Goal: Navigation & Orientation: Find specific page/section

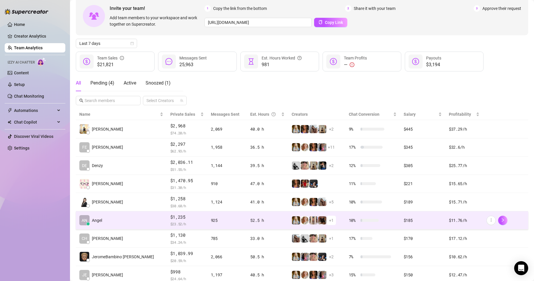
scroll to position [27, 0]
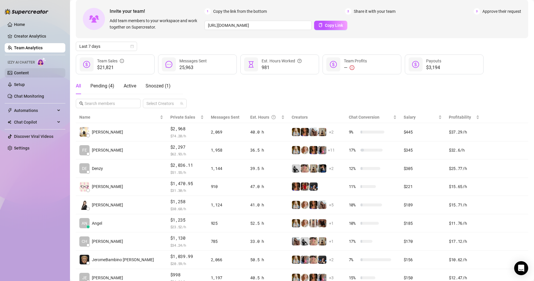
click at [17, 74] on link "Content" at bounding box center [21, 73] width 15 height 5
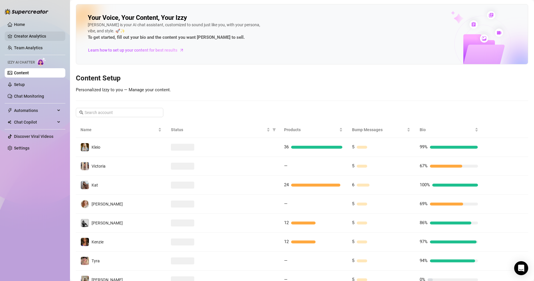
click at [27, 34] on link "Creator Analytics" at bounding box center [37, 36] width 47 height 9
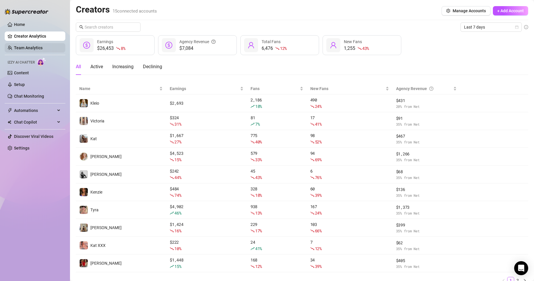
click at [43, 46] on link "Team Analytics" at bounding box center [28, 48] width 29 height 5
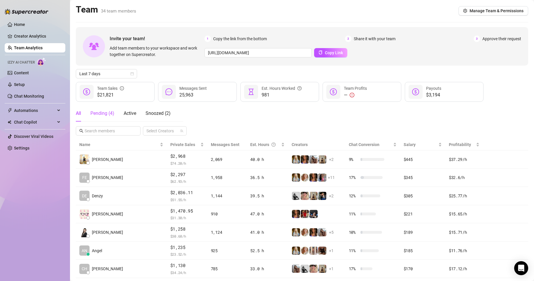
click at [107, 111] on div "Pending ( 4 )" at bounding box center [102, 113] width 24 height 7
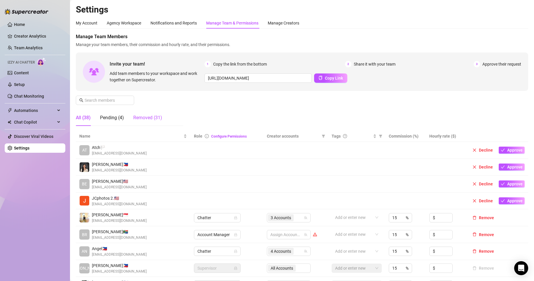
click at [149, 120] on div "Removed (31)" at bounding box center [147, 117] width 29 height 7
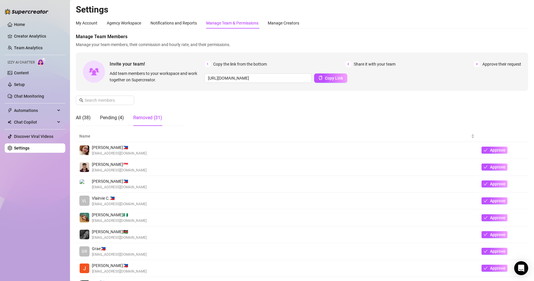
click at [96, 118] on div "All (38) Pending (4) Removed (31)" at bounding box center [119, 118] width 86 height 16
click at [117, 119] on div "Pending (4)" at bounding box center [112, 117] width 24 height 7
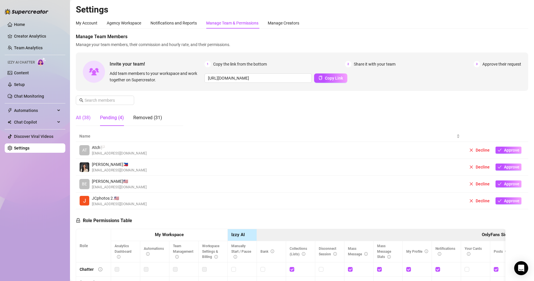
click at [83, 119] on div "All (38)" at bounding box center [83, 117] width 15 height 7
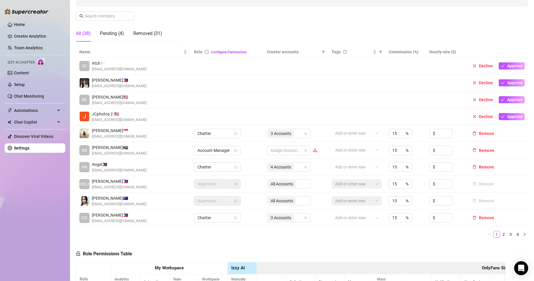
scroll to position [88, 0]
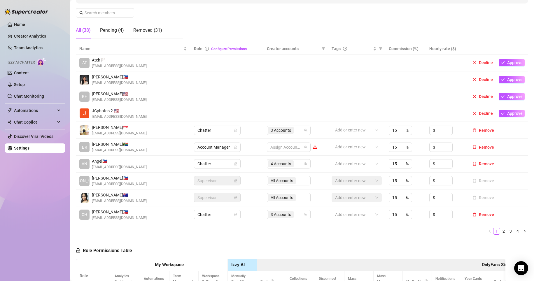
click at [85, 199] on img at bounding box center [85, 198] width 10 height 10
click at [351, 232] on link "2" at bounding box center [504, 231] width 6 height 6
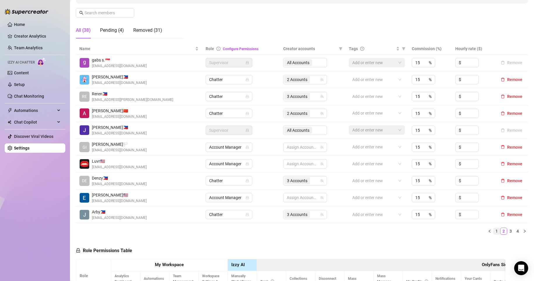
click at [351, 233] on link "1" at bounding box center [497, 231] width 6 height 6
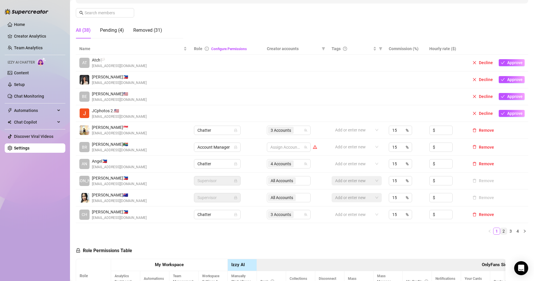
click at [351, 232] on link "2" at bounding box center [504, 231] width 6 height 6
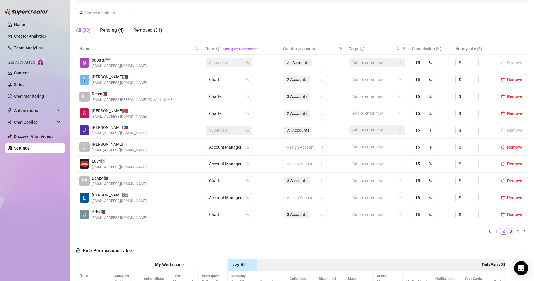
click at [351, 231] on link "3" at bounding box center [511, 231] width 6 height 6
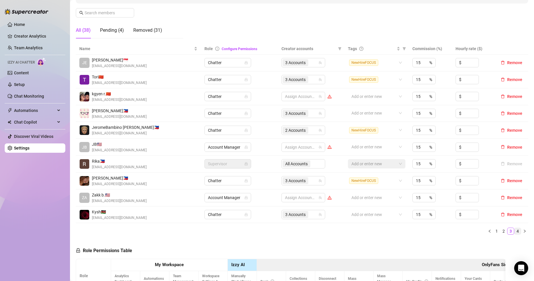
click at [351, 231] on link "4" at bounding box center [518, 231] width 6 height 6
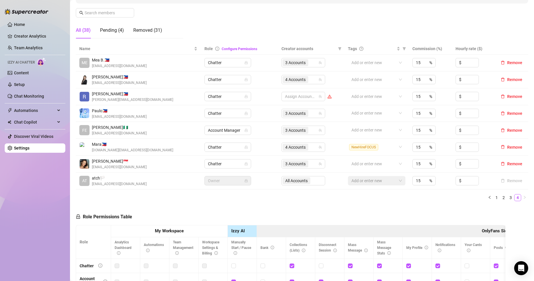
click at [18, 154] on ul "Home Creator Analytics Team Analytics Izzy AI Chatter Content Setup Chat Monito…" at bounding box center [35, 87] width 61 height 138
click at [21, 150] on link "Settings" at bounding box center [21, 148] width 15 height 5
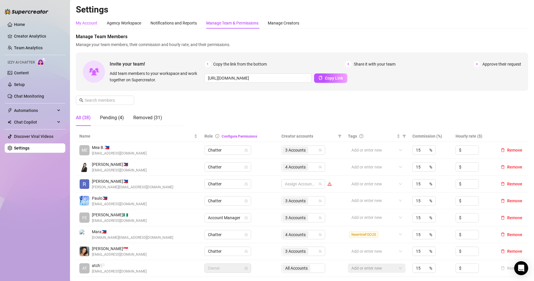
click at [91, 23] on div "My Account" at bounding box center [87, 23] width 22 height 6
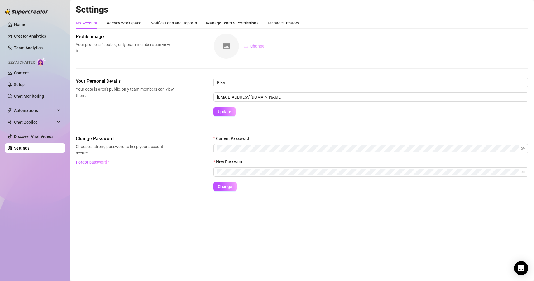
click at [252, 46] on span "Change" at bounding box center [257, 46] width 14 height 5
click at [259, 46] on span "Change" at bounding box center [257, 46] width 14 height 5
click at [227, 51] on img at bounding box center [226, 46] width 25 height 25
click at [34, 46] on link "Team Analytics" at bounding box center [28, 48] width 29 height 5
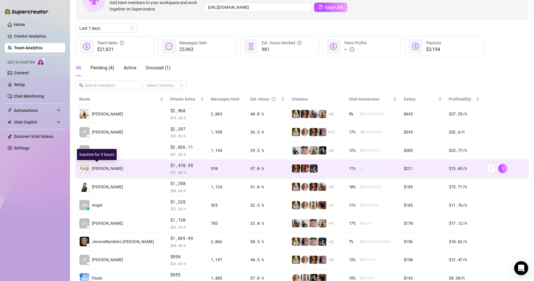
scroll to position [27, 0]
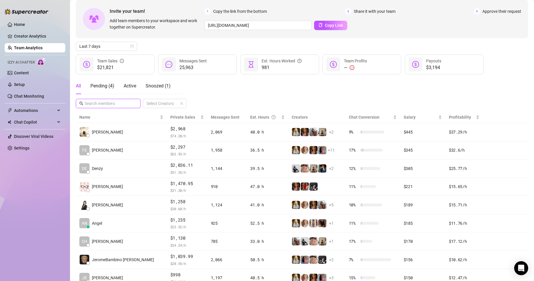
click at [116, 104] on input "text" at bounding box center [109, 103] width 48 height 6
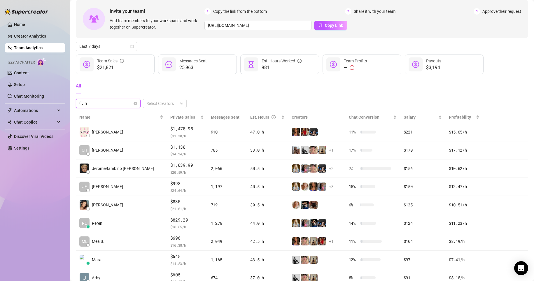
scroll to position [0, 0]
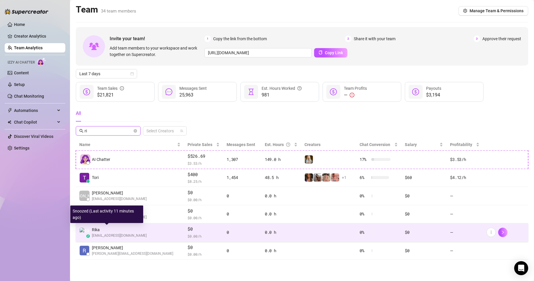
type input "ri"
click at [102, 233] on span "[EMAIL_ADDRESS][DOMAIN_NAME]" at bounding box center [119, 236] width 55 height 6
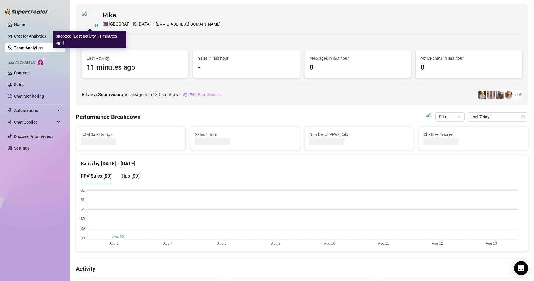
click at [86, 20] on img at bounding box center [90, 19] width 16 height 16
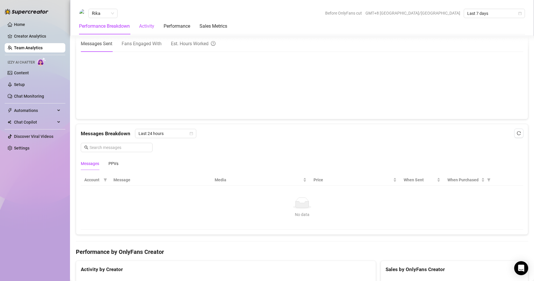
click at [143, 27] on div "Activity" at bounding box center [146, 26] width 15 height 7
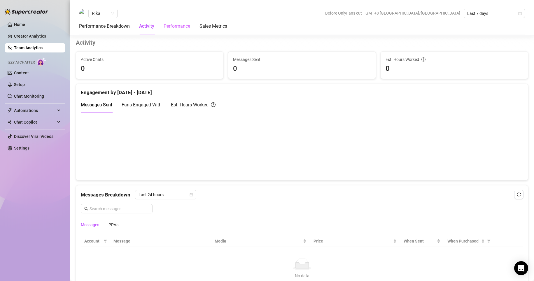
click at [176, 30] on div "Performance" at bounding box center [177, 26] width 27 height 16
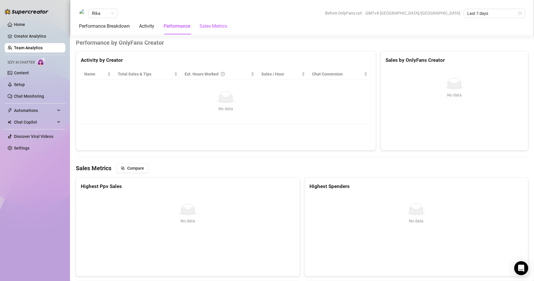
click at [209, 29] on Metrics "Sales Metrics" at bounding box center [214, 26] width 28 height 7
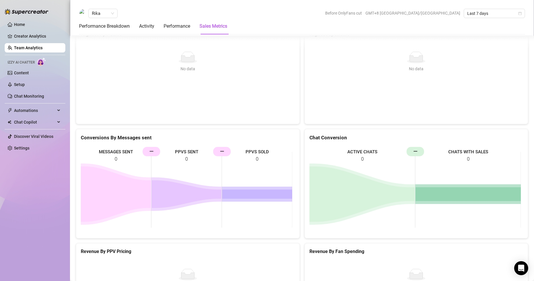
scroll to position [731, 0]
